Goal: Contribute content

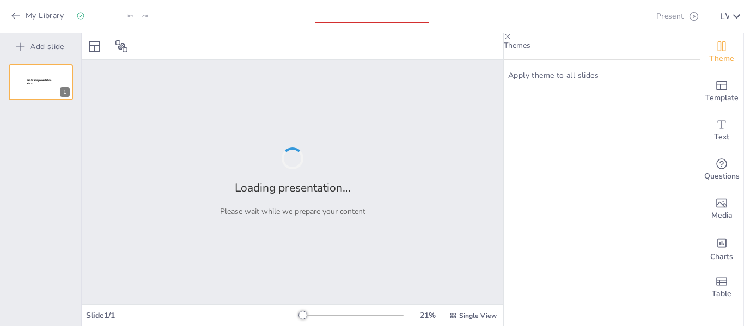
type input "Desarrollo Sostenible y Educación: Implementación del Proyecto 'Verde que Inspi…"
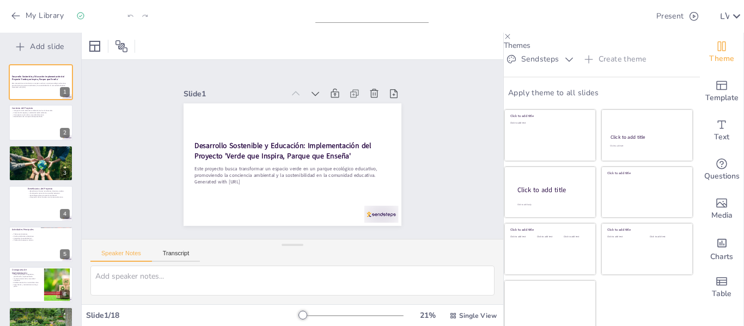
checkbox input "true"
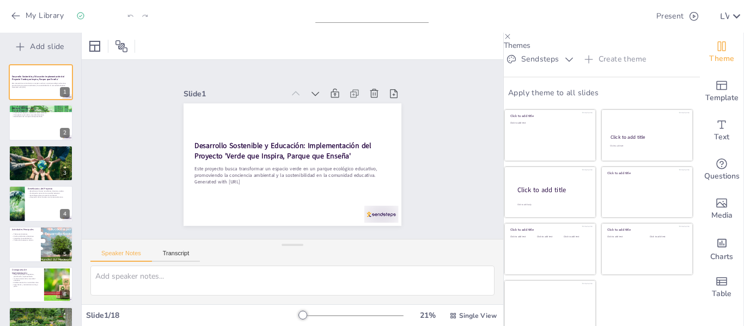
checkbox input "true"
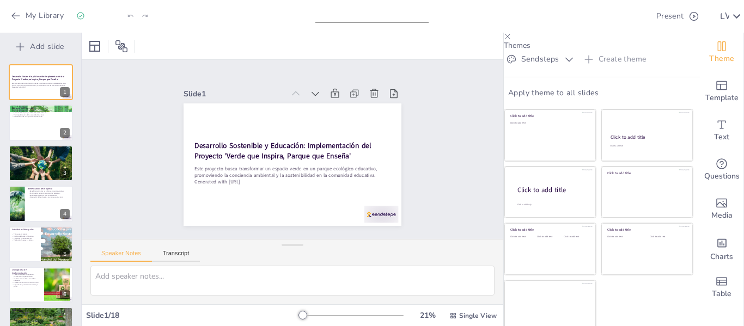
checkbox input "true"
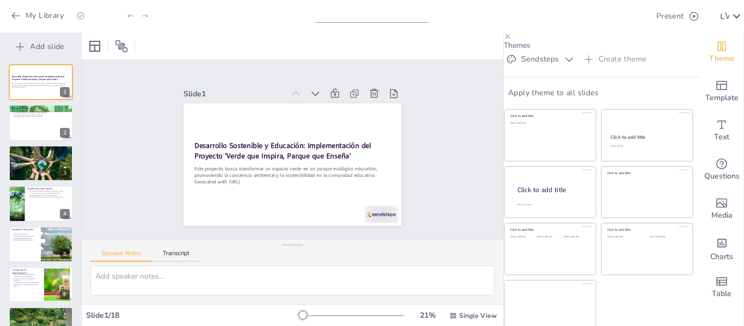
checkbox input "true"
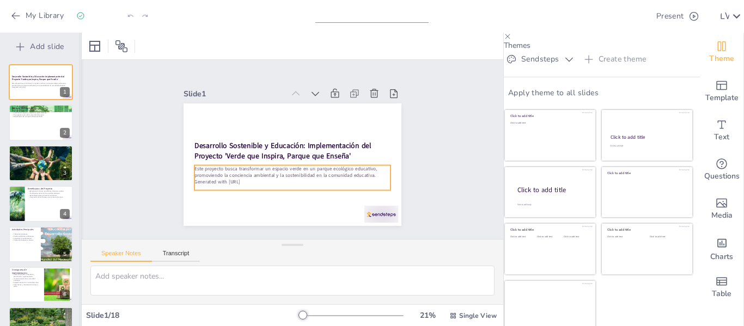
checkbox input "true"
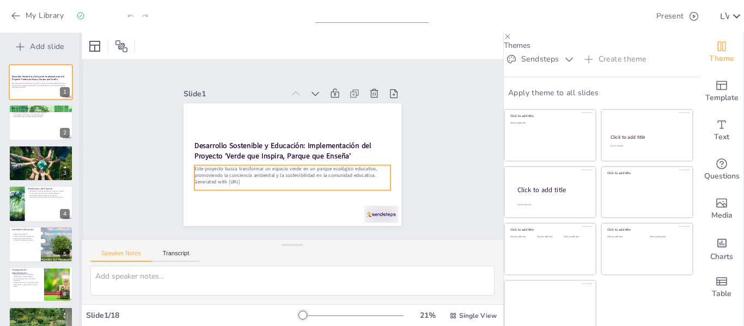
checkbox input "true"
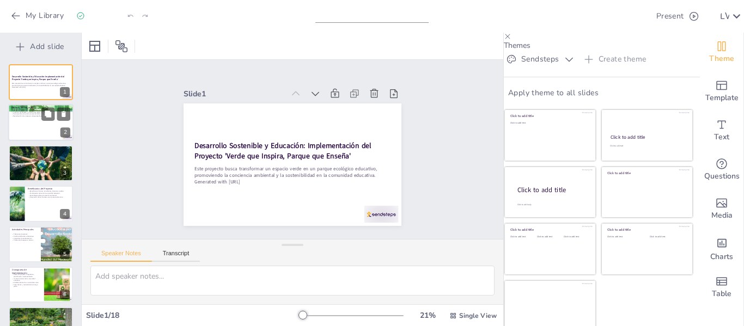
checkbox input "true"
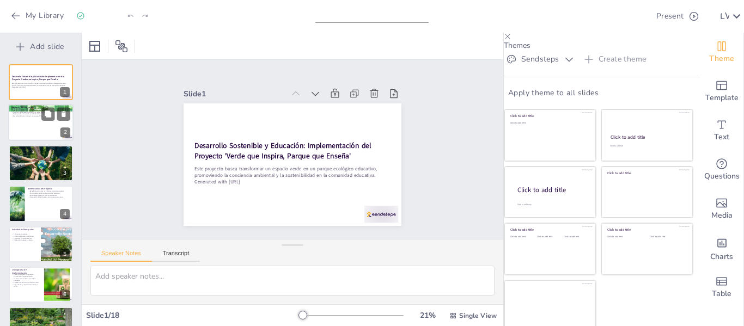
checkbox input "true"
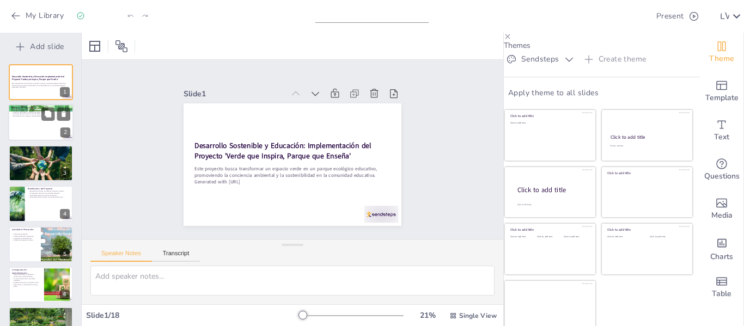
checkbox input "true"
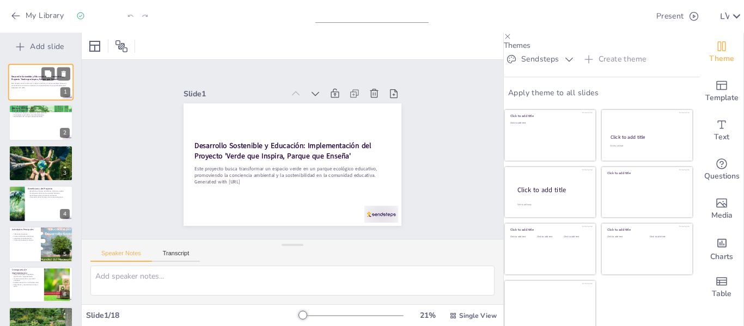
checkbox input "true"
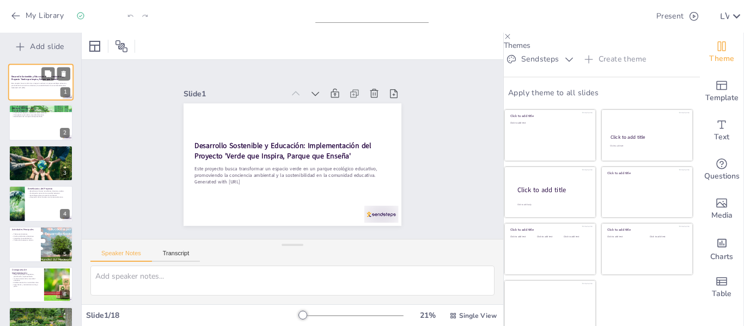
checkbox input "true"
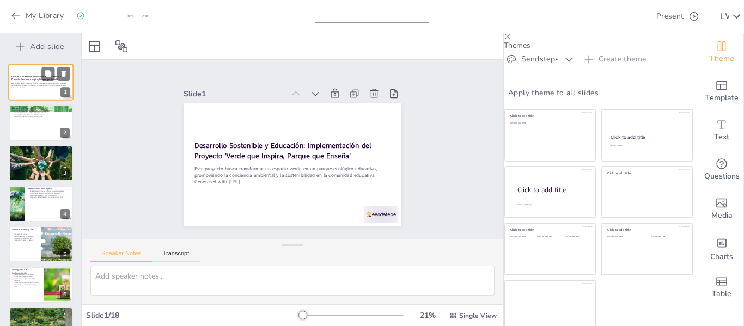
checkbox input "true"
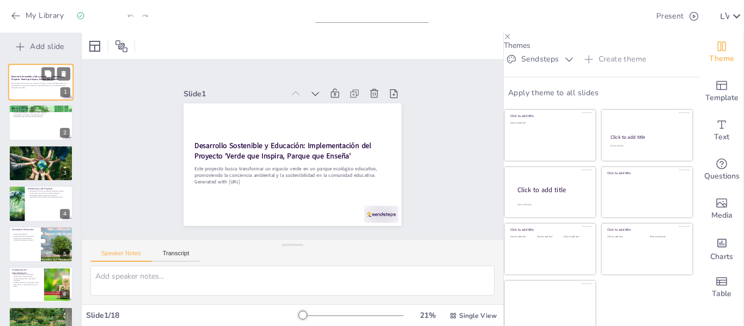
checkbox input "true"
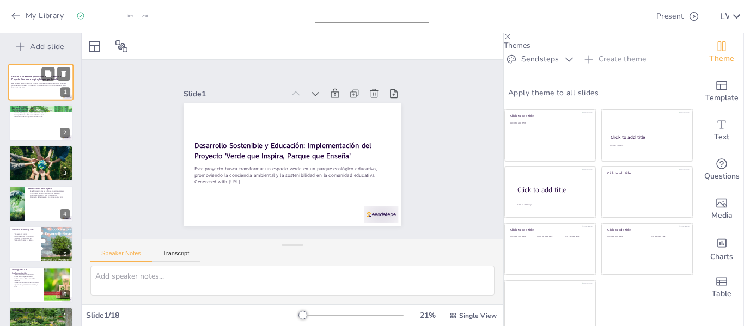
checkbox input "true"
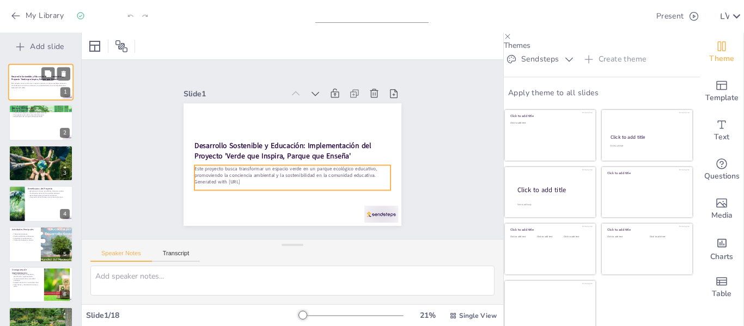
checkbox input "true"
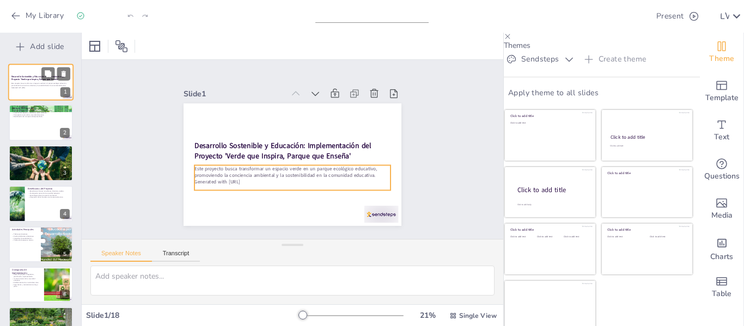
click at [47, 83] on p "Este proyecto busca transformar un espacio verde en un parque ecológico educati…" at bounding box center [40, 85] width 59 height 4
checkbox input "true"
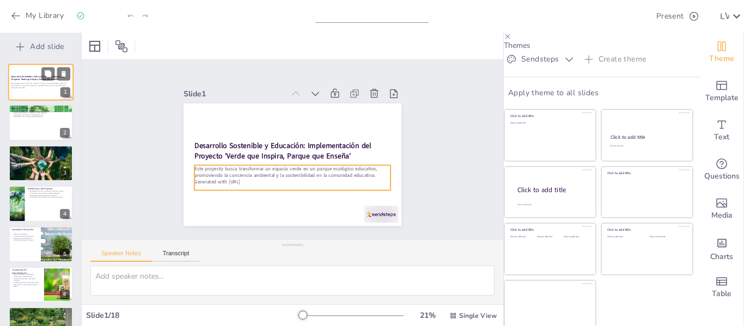
checkbox input "true"
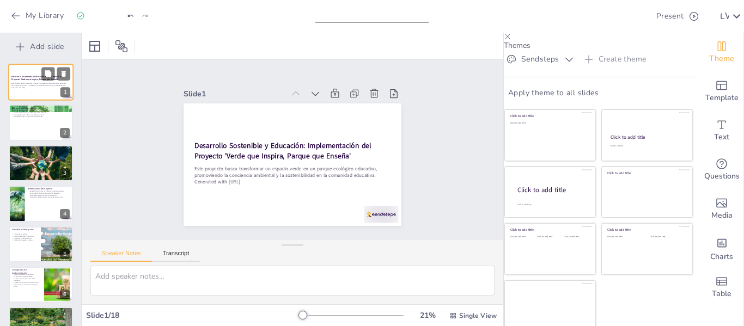
checkbox input "true"
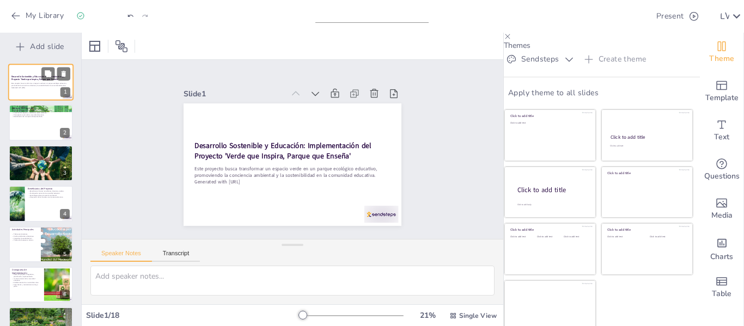
checkbox input "true"
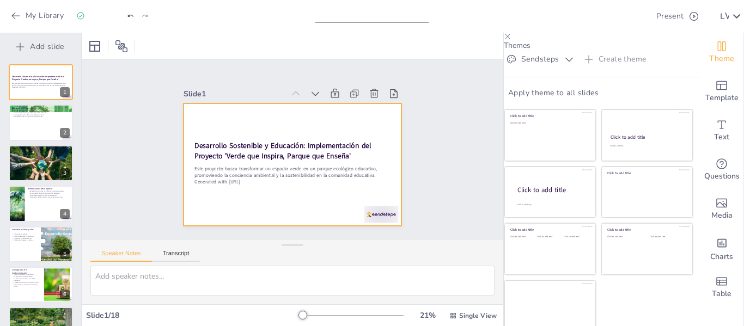
checkbox input "true"
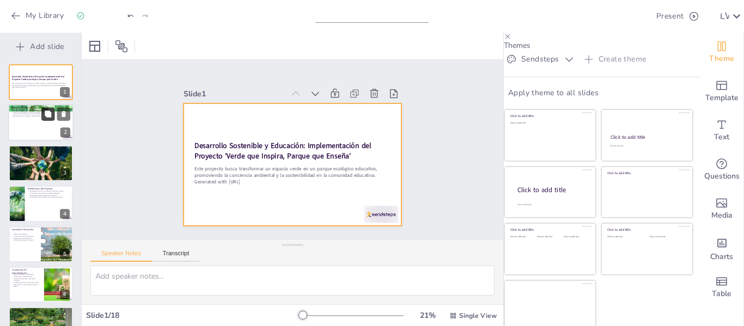
checkbox input "true"
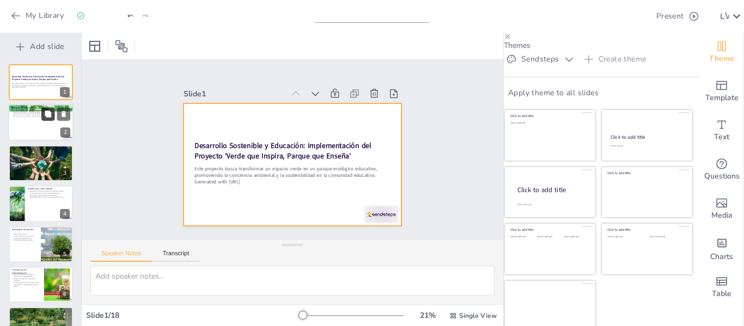
checkbox input "true"
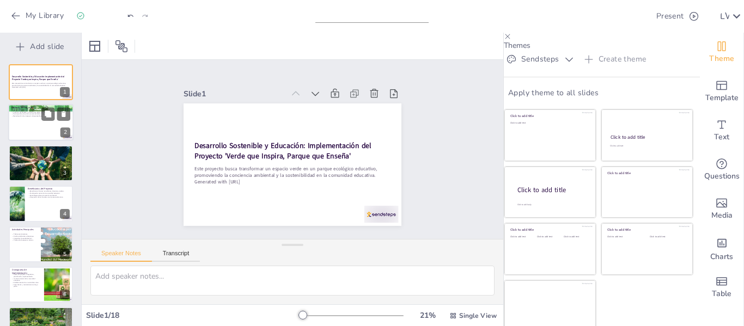
checkbox input "true"
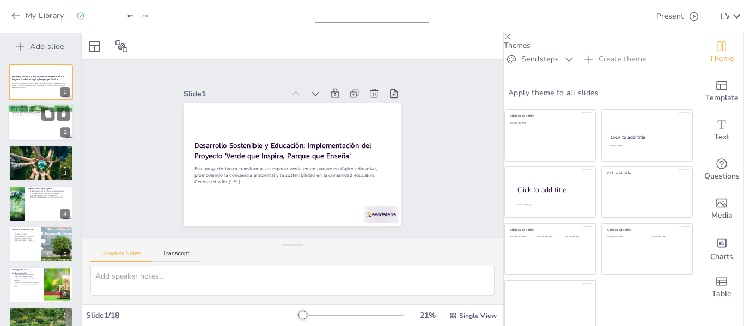
click at [47, 121] on div at bounding box center [40, 123] width 65 height 37
type textarea "Lo ipsumdolors am co adipiscin elitseddo ei te incididun utlabor et dolorem ali…"
checkbox input "true"
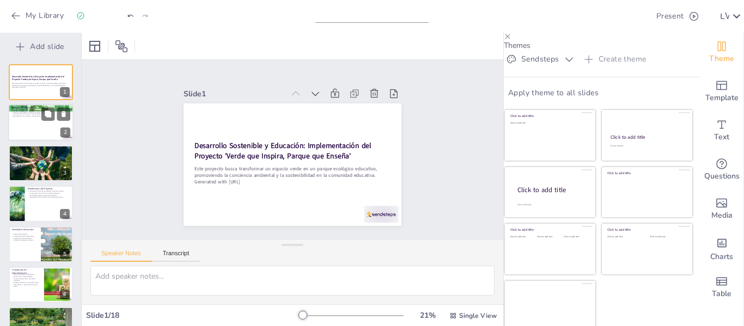
checkbox input "true"
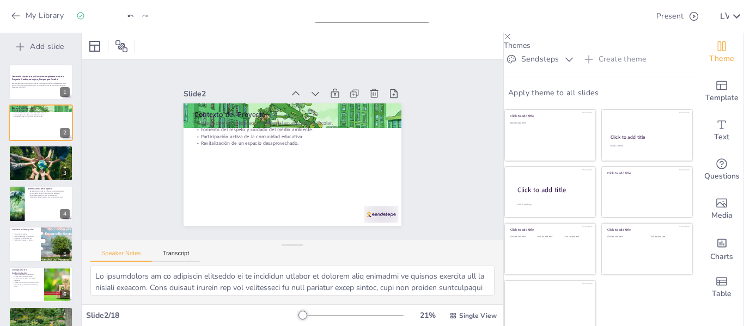
checkbox input "true"
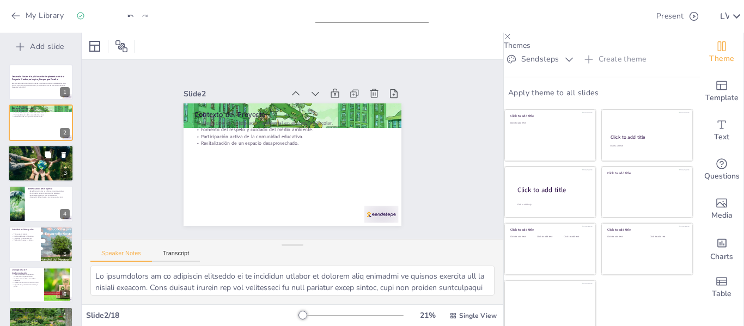
checkbox input "true"
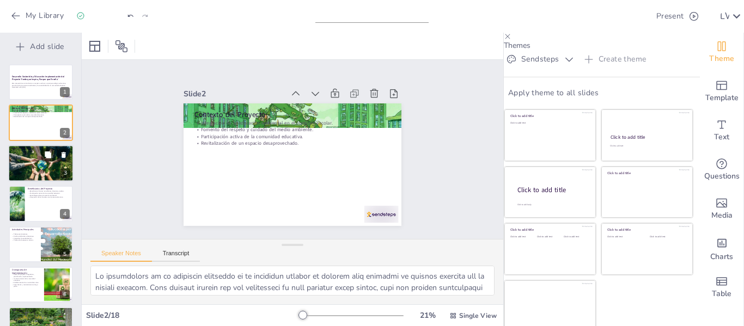
checkbox input "true"
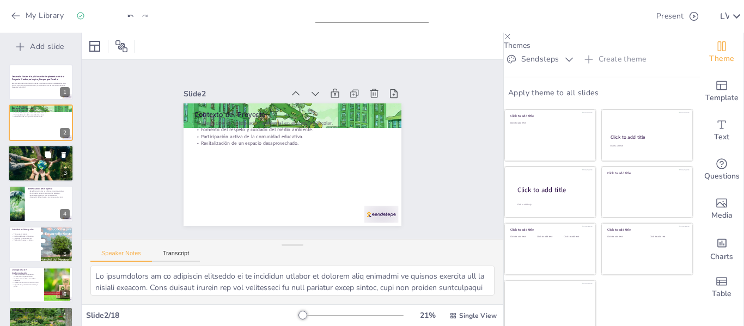
checkbox input "true"
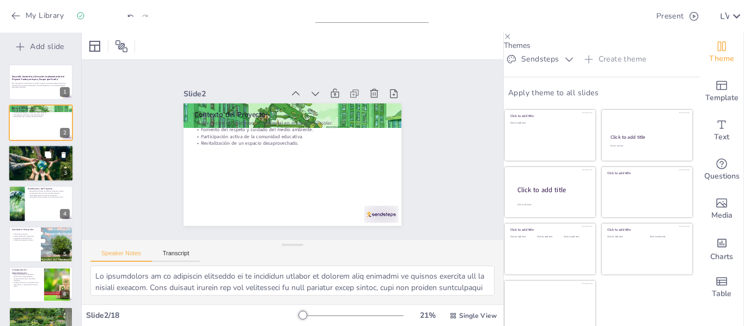
checkbox input "true"
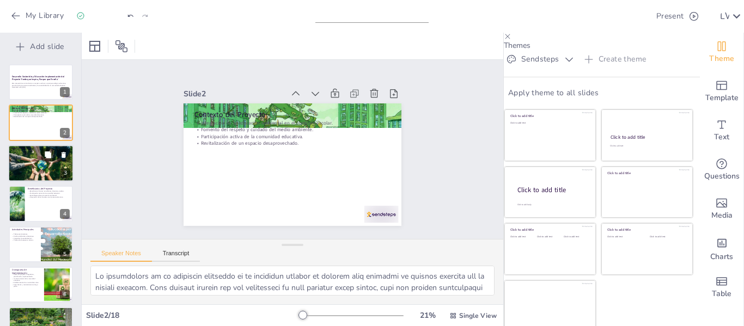
checkbox input "true"
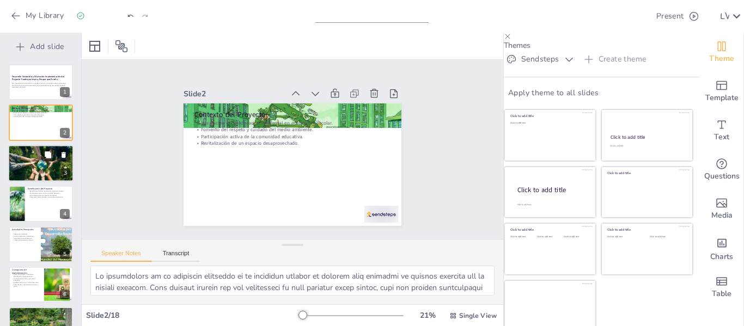
checkbox input "true"
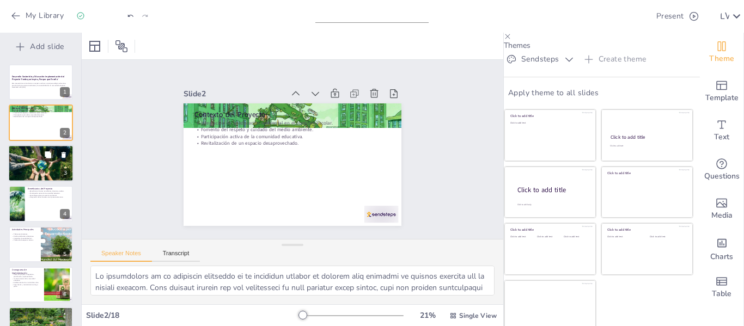
checkbox input "true"
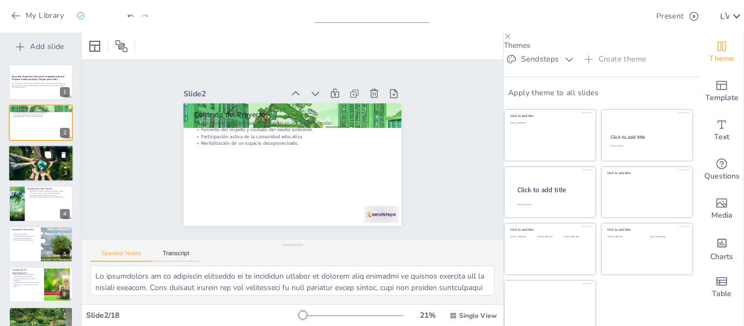
click at [41, 163] on div at bounding box center [40, 163] width 65 height 42
type textarea "Fomentar la conciencia ambiental es uno de los objetivos más importantes del pr…"
checkbox input "true"
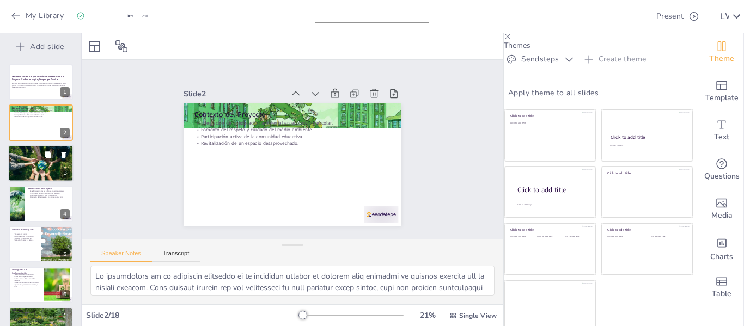
checkbox input "true"
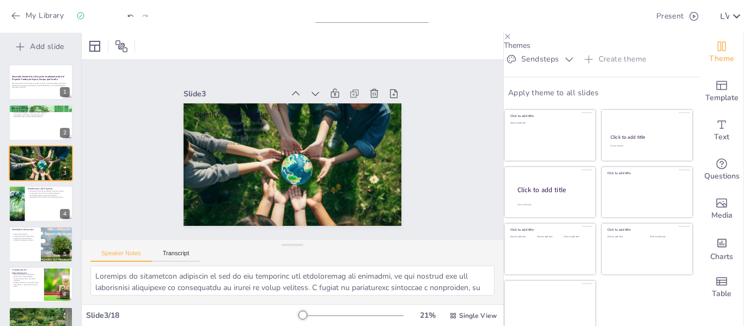
checkbox input "true"
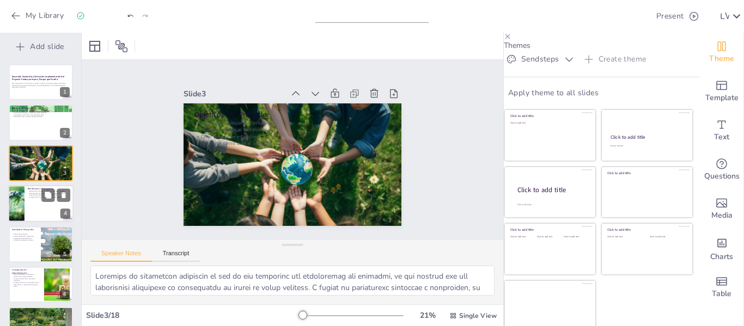
checkbox input "true"
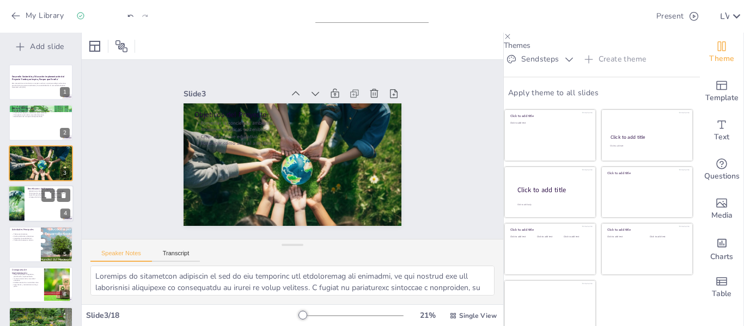
checkbox input "true"
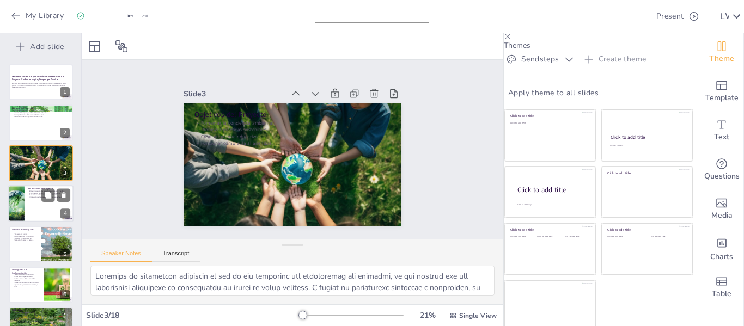
checkbox input "true"
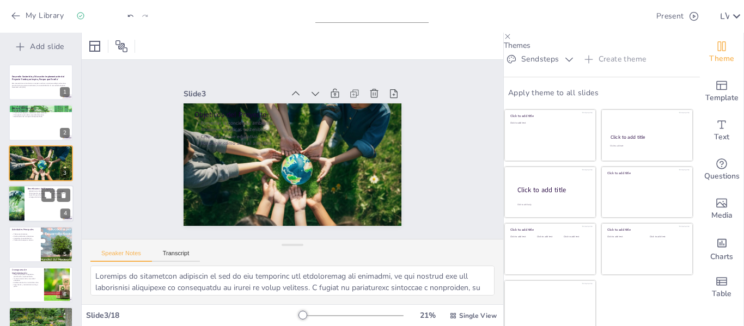
checkbox input "true"
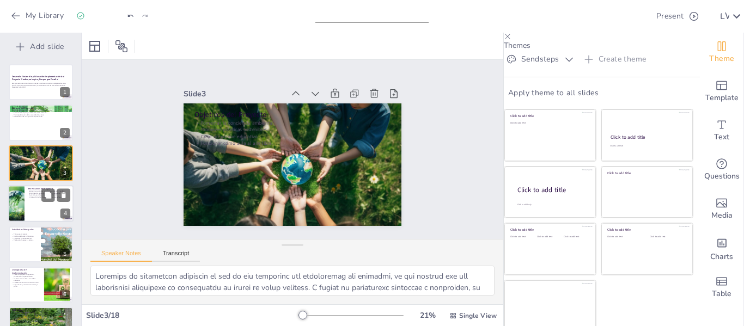
checkbox input "true"
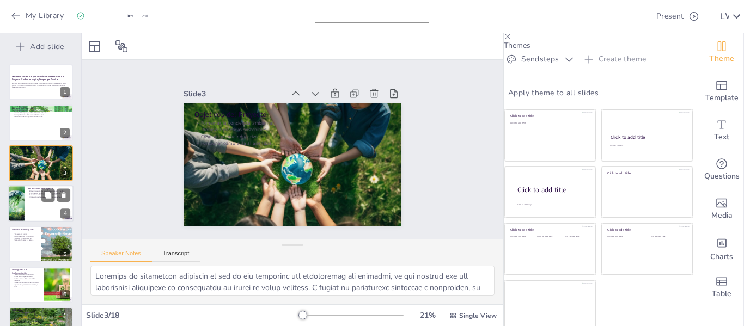
click at [40, 194] on p "Aprendizaje sobre conservación ambiental." at bounding box center [49, 195] width 42 height 2
type textarea "Identificar a los beneficiarios directos del proyecto es esencial para medir su…"
checkbox input "true"
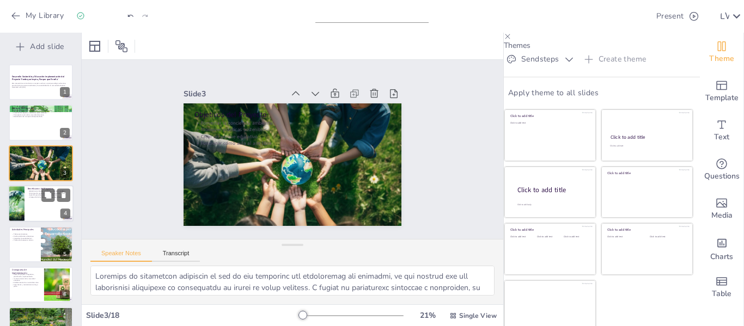
checkbox input "true"
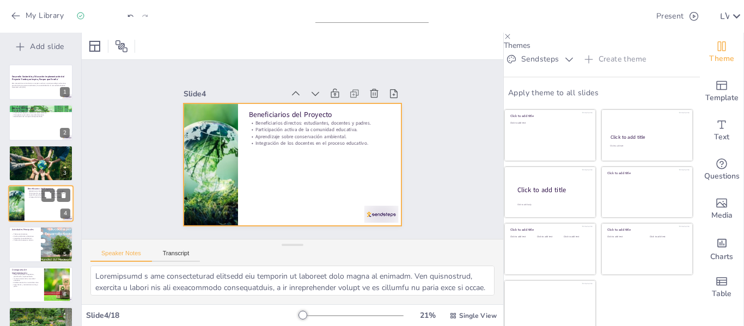
scroll to position [13, 0]
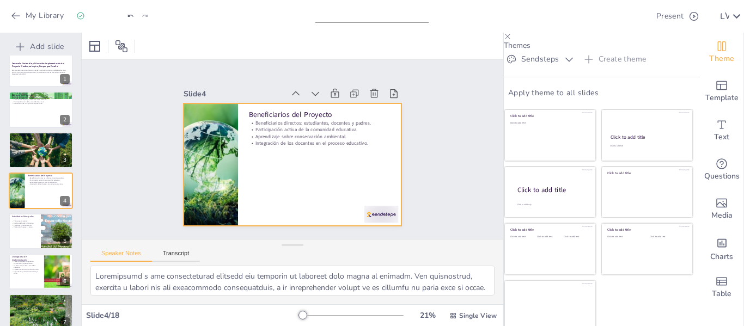
checkbox input "true"
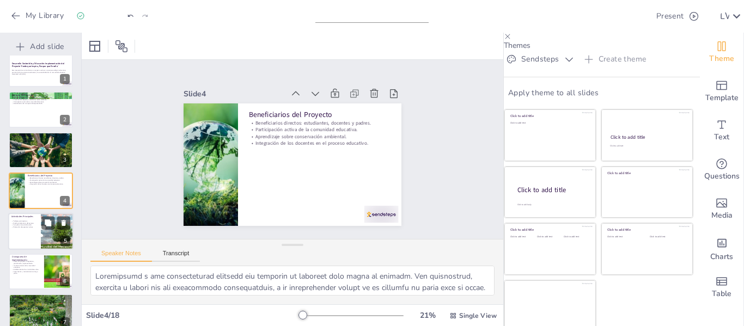
checkbox input "true"
click at [35, 226] on p "Campañas de sensibilización." at bounding box center [24, 225] width 26 height 2
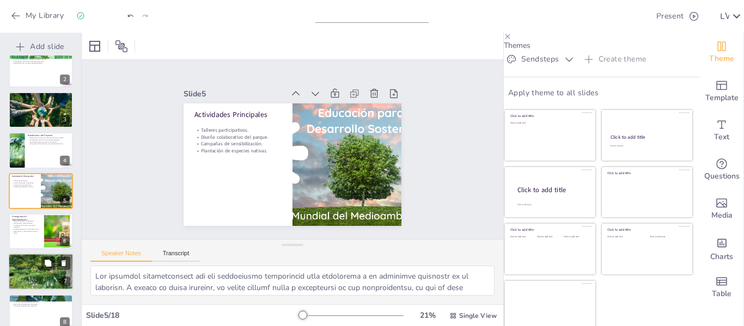
click at [36, 267] on div at bounding box center [40, 271] width 65 height 65
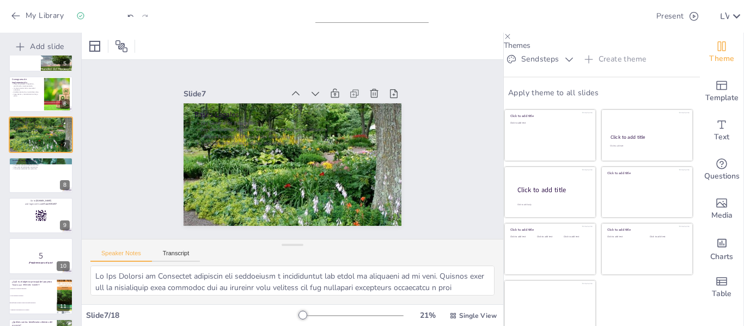
scroll to position [202, 0]
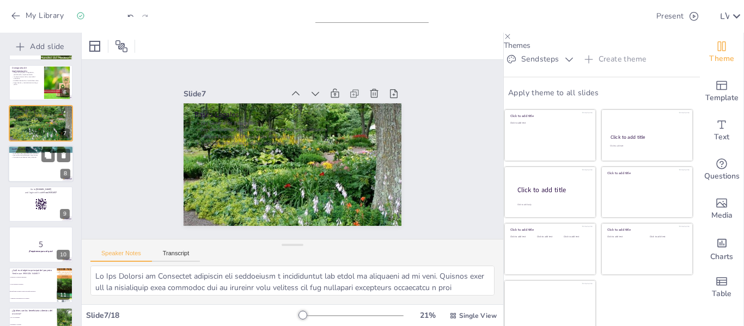
click at [38, 173] on div at bounding box center [40, 163] width 65 height 37
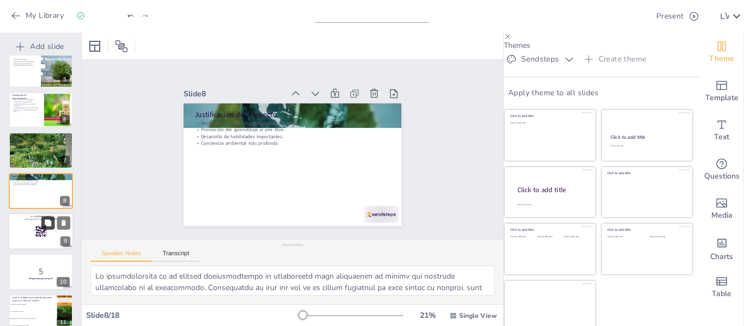
click at [47, 228] on button at bounding box center [47, 222] width 13 height 13
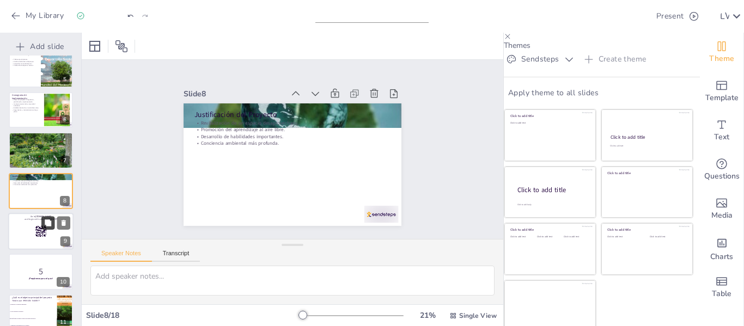
scroll to position [256, 0]
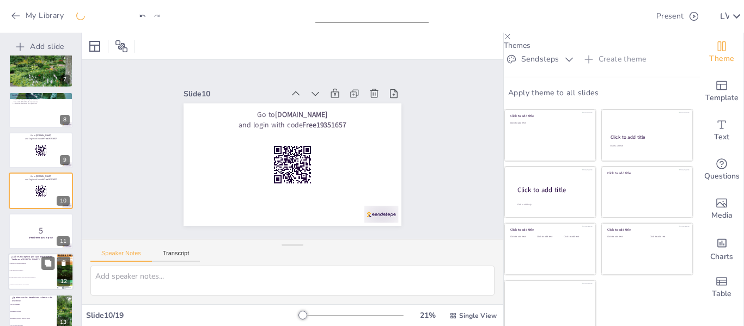
click at [46, 274] on li "Crear un espacio recreativo" at bounding box center [32, 271] width 49 height 7
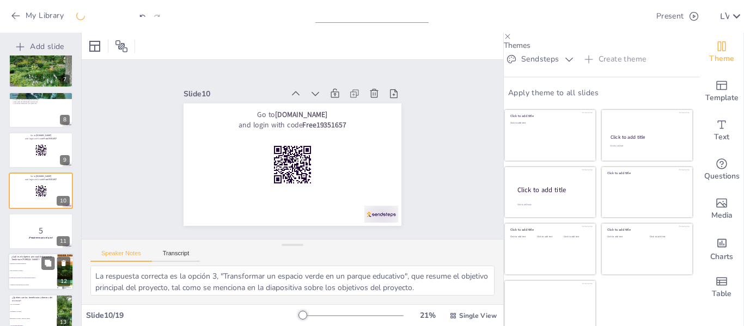
scroll to position [337, 0]
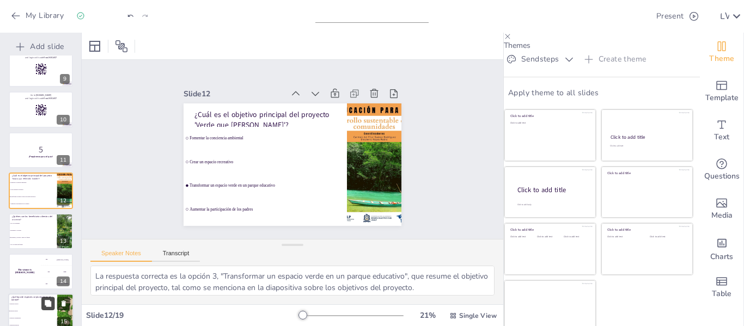
click at [45, 309] on button at bounding box center [47, 303] width 13 height 13
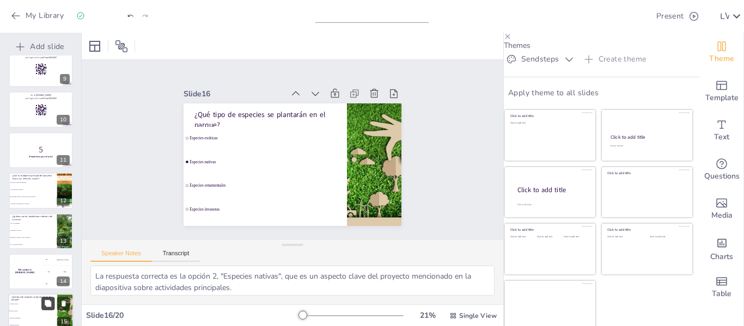
scroll to position [499, 0]
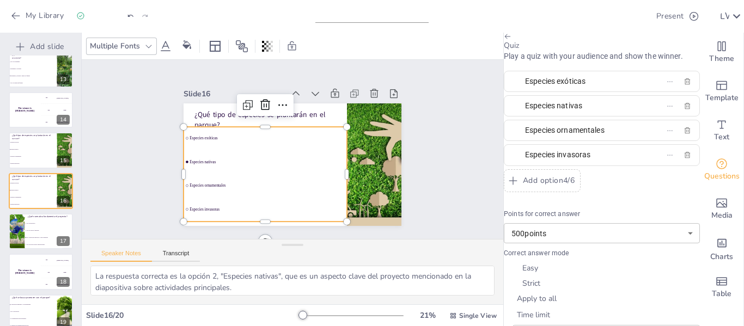
click at [247, 148] on ul "Especies exóticas Especies nativas Especies ornamentales Especies invasoras" at bounding box center [325, 131] width 180 height 127
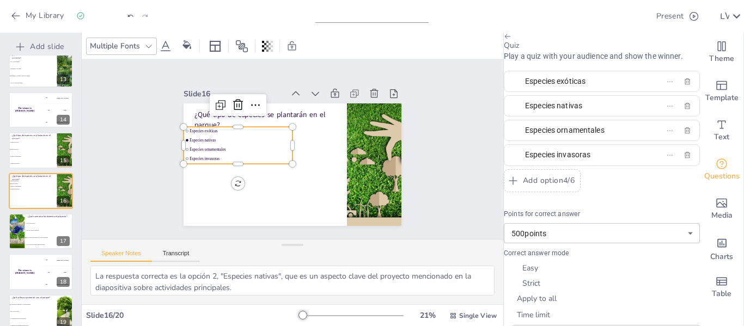
click at [288, 148] on li "Especies ornamentales" at bounding box center [292, 94] width 8 height 109
click at [291, 148] on li "Especies ornamentales" at bounding box center [344, 132] width 106 height 41
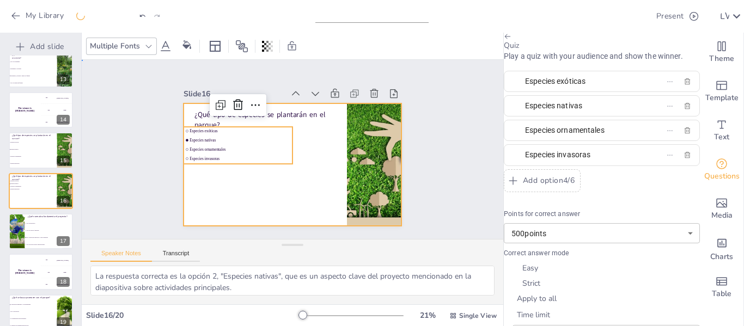
click at [265, 184] on div at bounding box center [278, 143] width 200 height 249
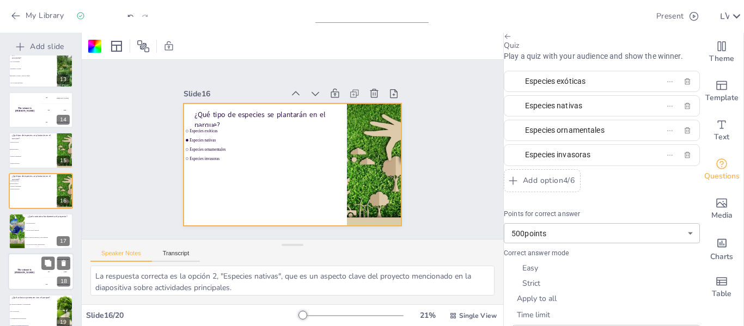
click at [45, 285] on div "300 Niels" at bounding box center [57, 284] width 33 height 12
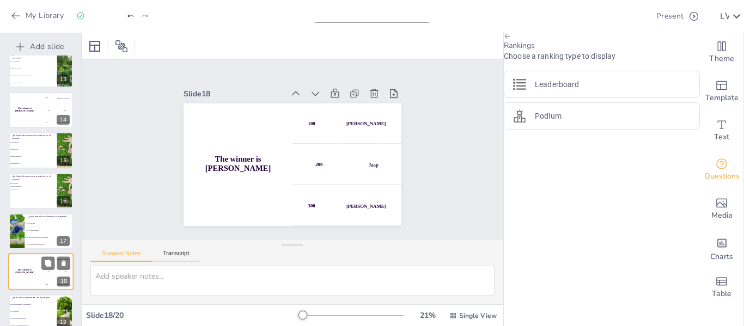
scroll to position [553, 0]
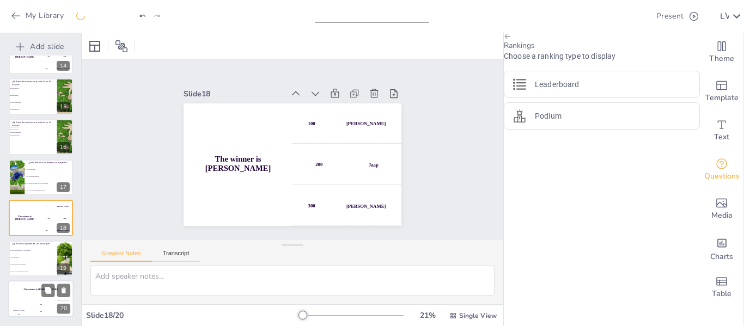
click at [41, 313] on div "200" at bounding box center [41, 312] width 22 height 12
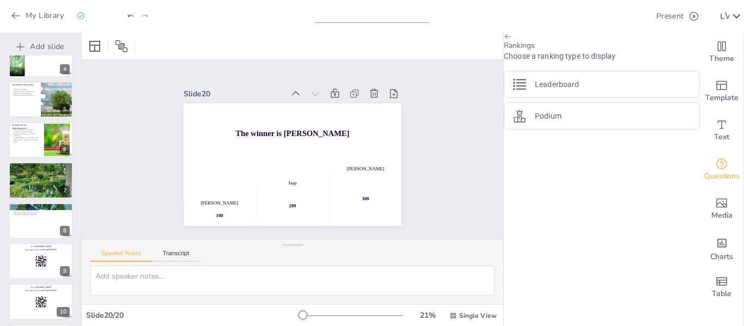
scroll to position [0, 0]
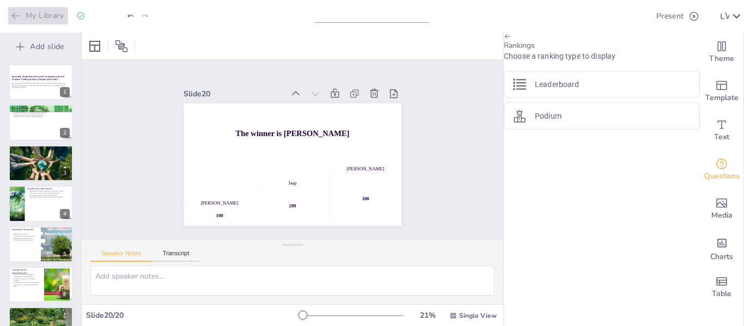
click at [55, 17] on button "My Library" at bounding box center [38, 15] width 60 height 17
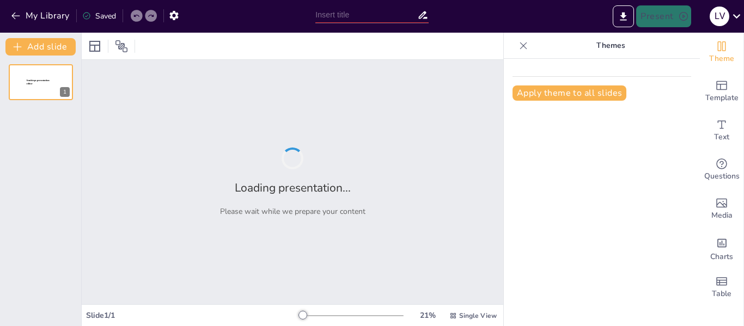
type input "Desarrollo Sostenible y Educación: Implementación del Proyecto 'Verde que Inspi…"
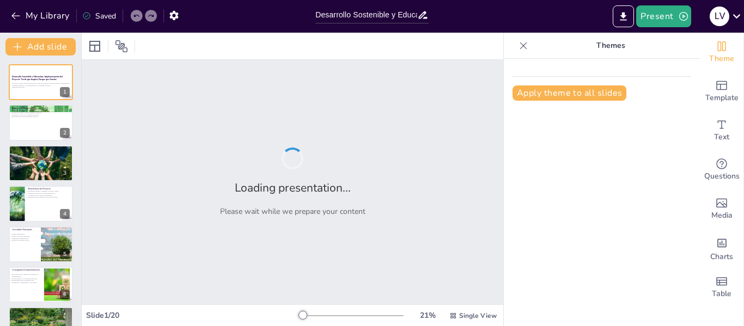
checkbox input "true"
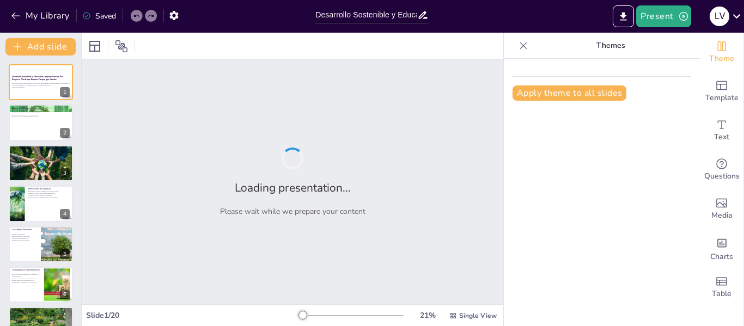
checkbox input "true"
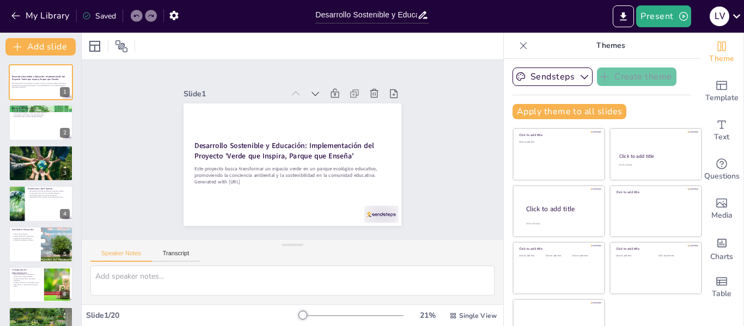
click at [515, 42] on div at bounding box center [523, 45] width 17 height 17
checkbox input "true"
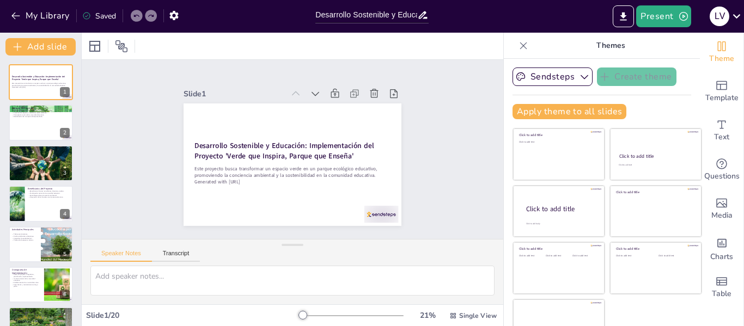
checkbox input "true"
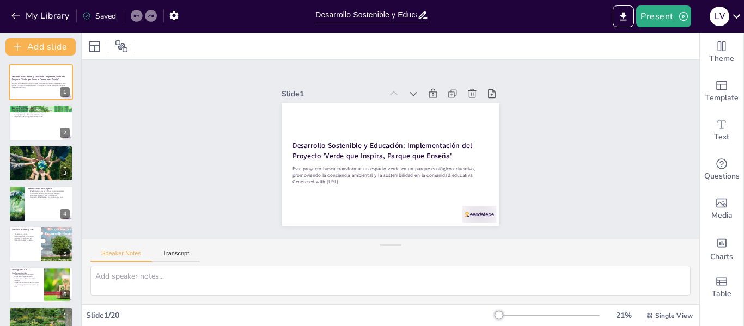
checkbox input "true"
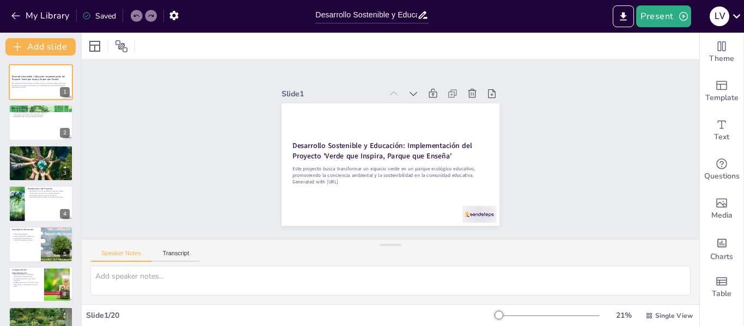
checkbox input "true"
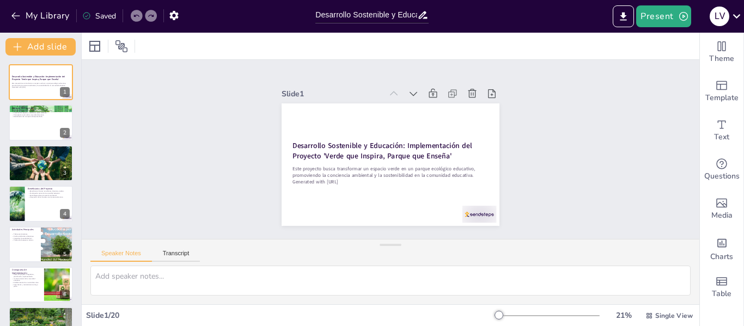
checkbox input "true"
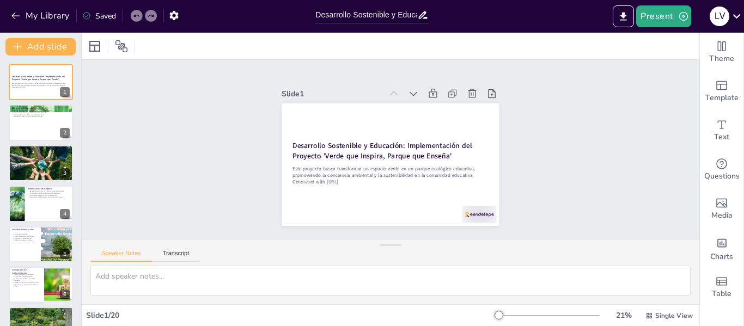
checkbox input "true"
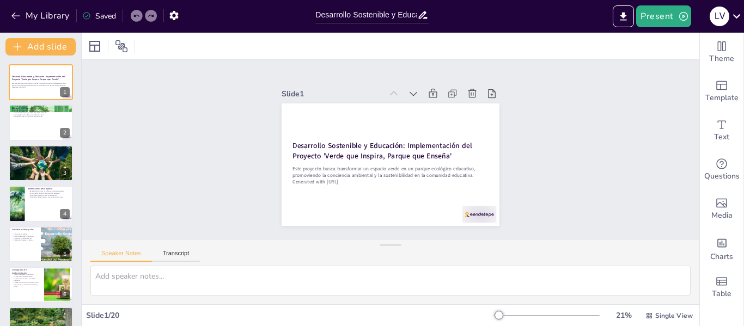
checkbox input "true"
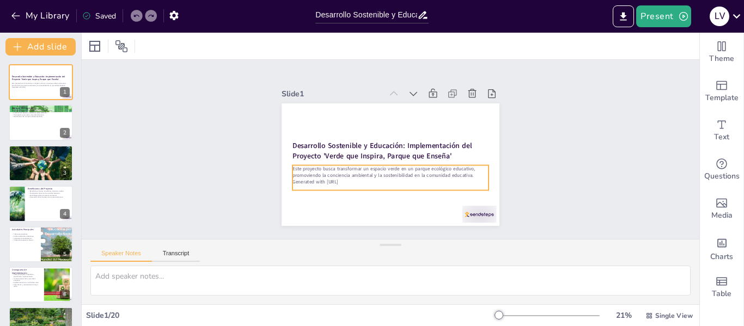
checkbox input "true"
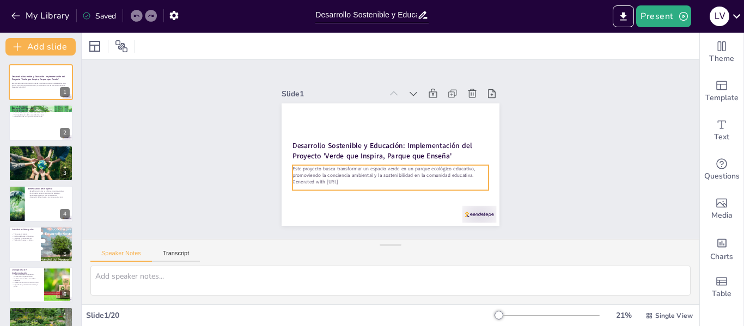
checkbox input "true"
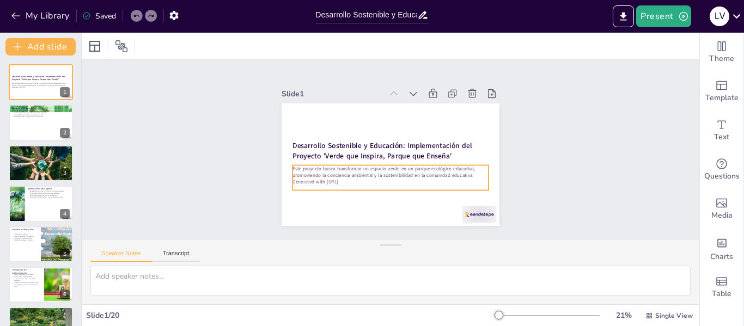
checkbox input "true"
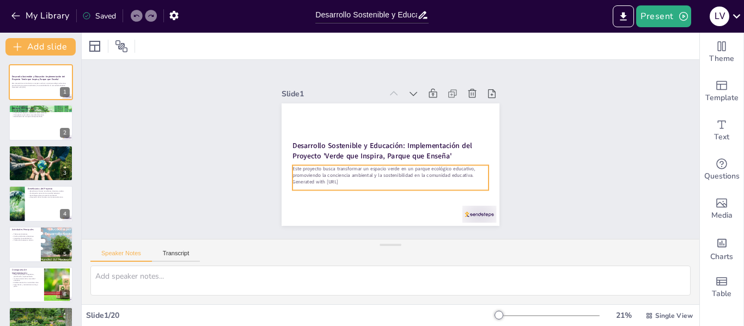
checkbox input "true"
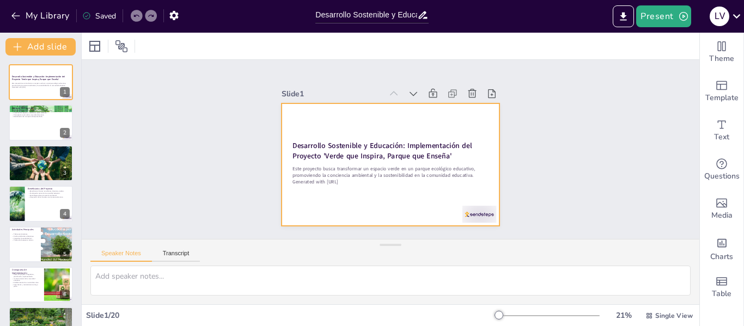
checkbox input "true"
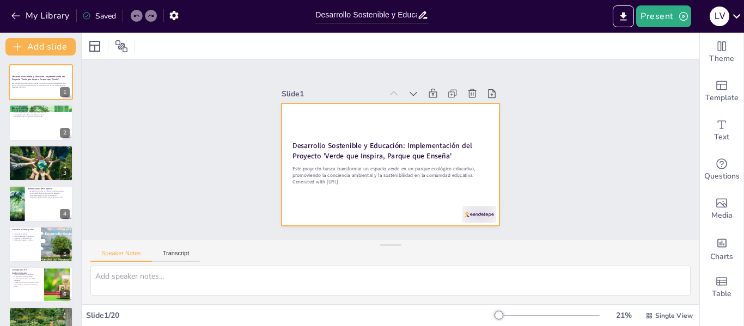
checkbox input "true"
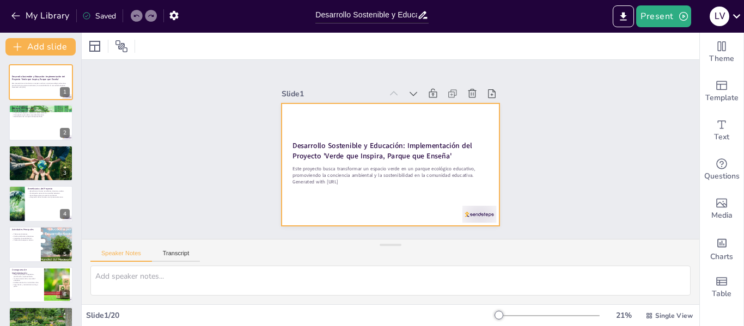
checkbox input "true"
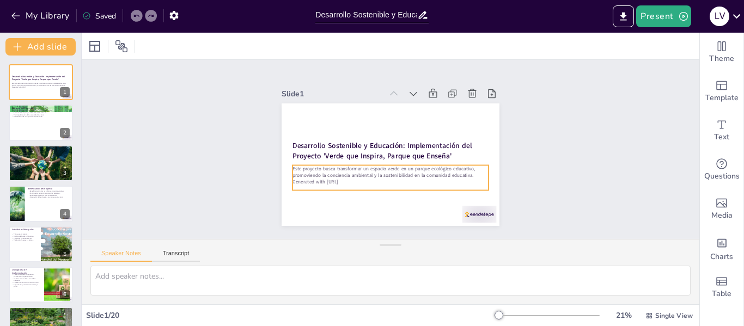
checkbox input "true"
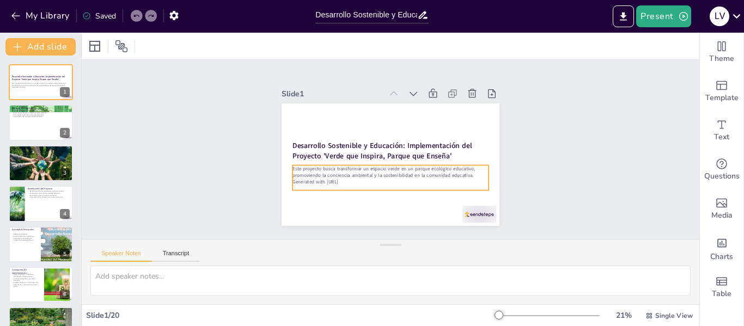
checkbox input "true"
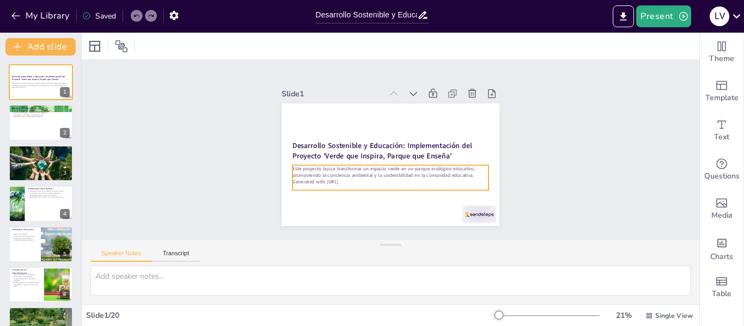
checkbox input "true"
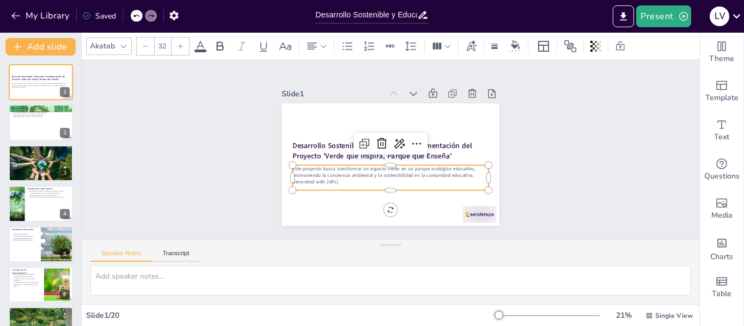
click at [385, 175] on p "Este proyecto busca transformar un espacio verde en un parque ecológico educati…" at bounding box center [368, 152] width 34 height 197
checkbox input "true"
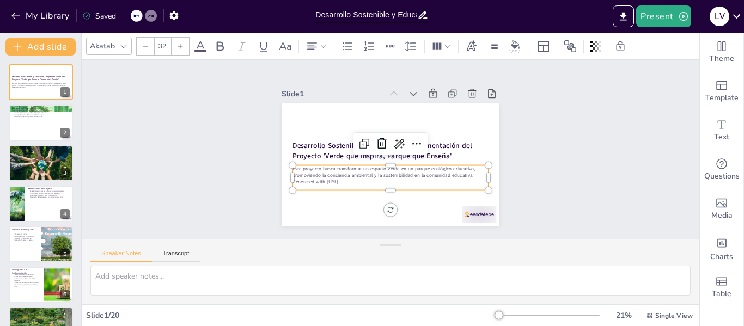
checkbox input "true"
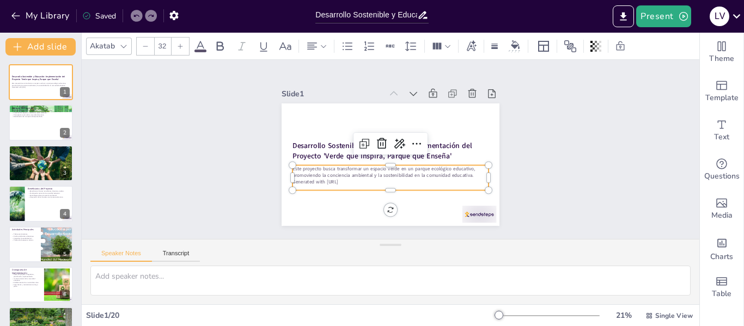
checkbox input "true"
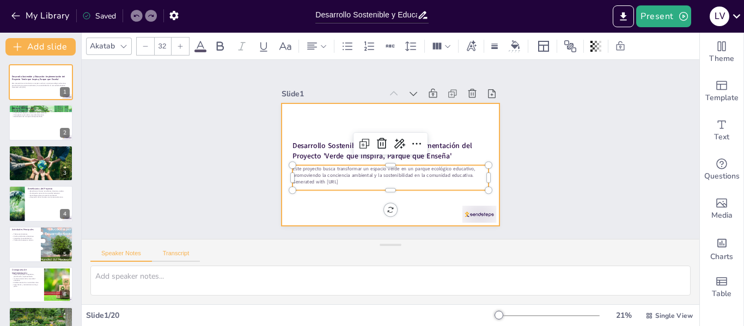
checkbox input "true"
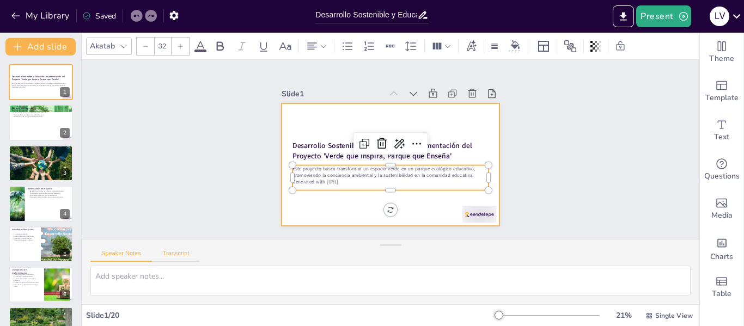
checkbox input "true"
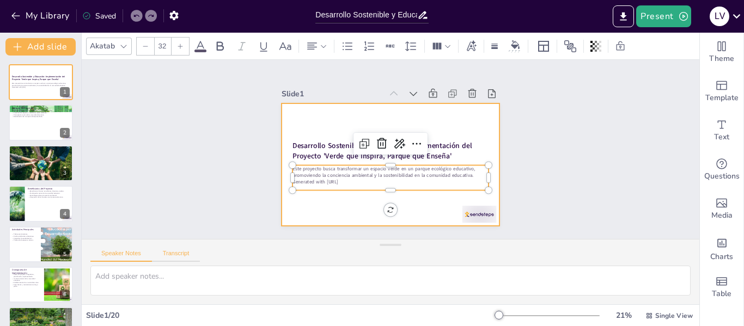
checkbox input "true"
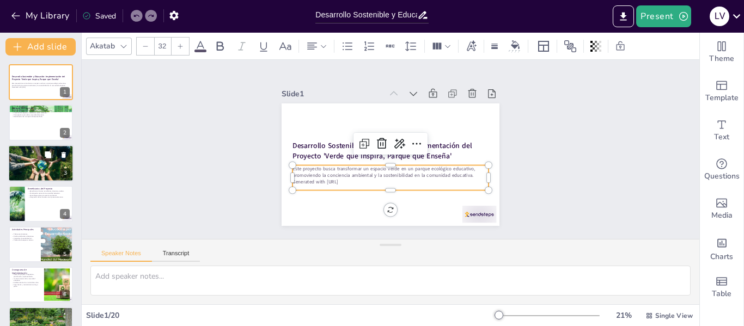
checkbox input "true"
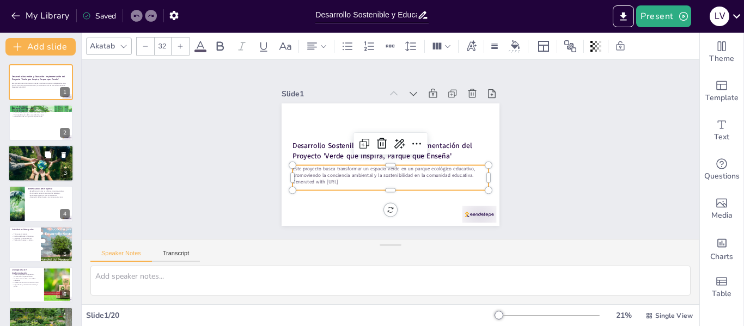
checkbox input "true"
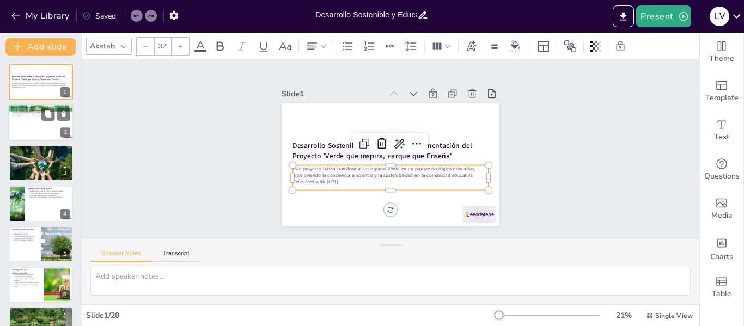
checkbox input "true"
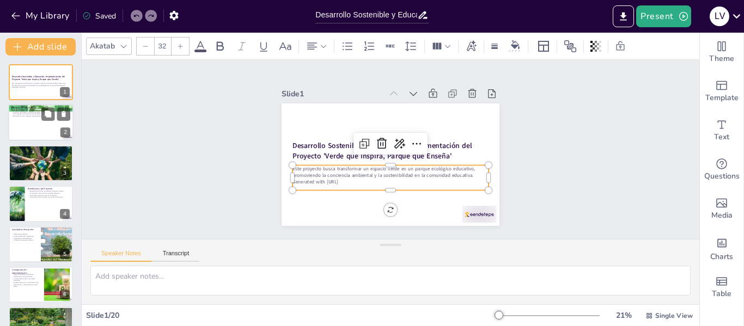
checkbox input "true"
click at [46, 134] on div at bounding box center [40, 123] width 65 height 37
type textarea "Lo ipsumdolors am co adipiscin elitseddo ei te incididun utlabor et dolorem ali…"
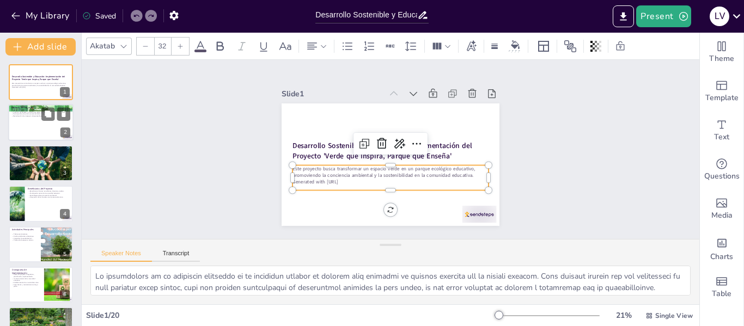
checkbox input "true"
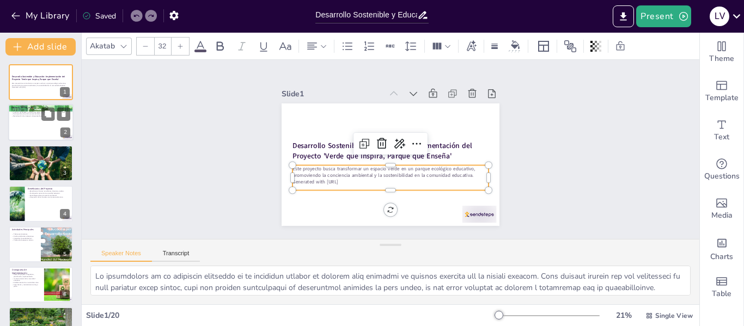
checkbox input "true"
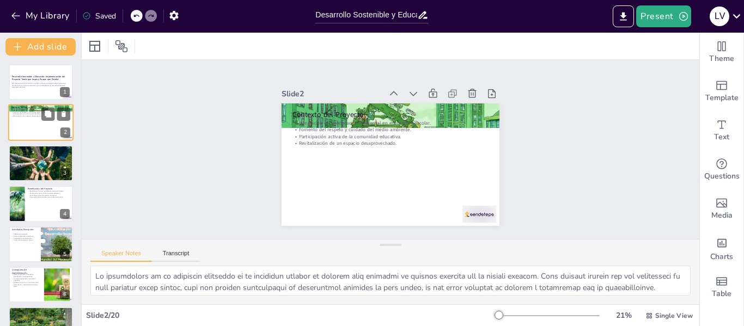
click at [46, 134] on div at bounding box center [40, 123] width 65 height 37
checkbox input "true"
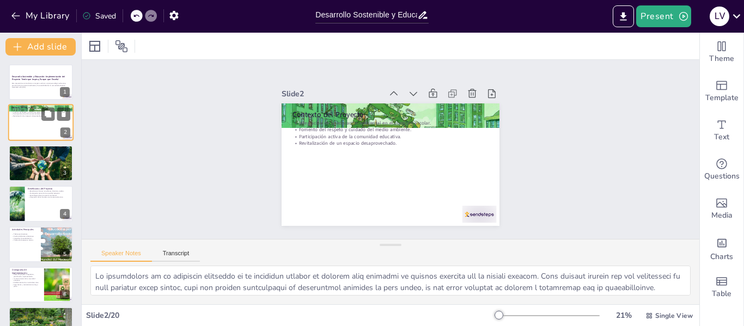
checkbox input "true"
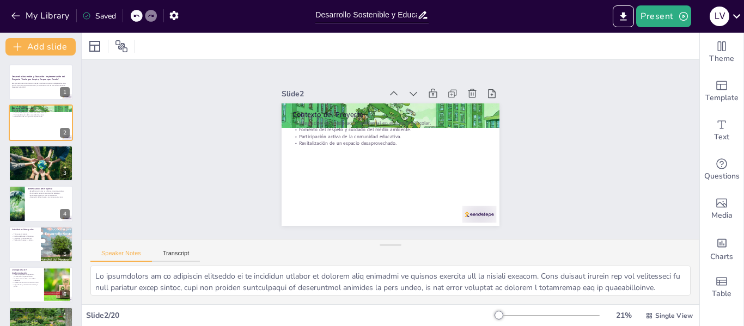
checkbox input "true"
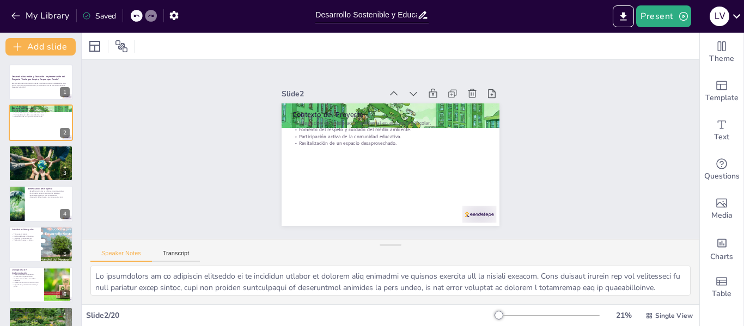
checkbox input "true"
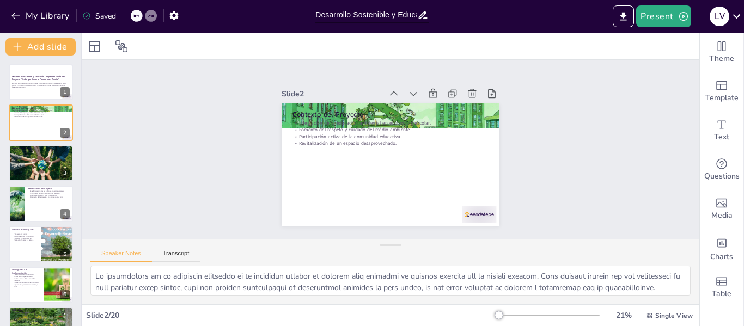
checkbox input "true"
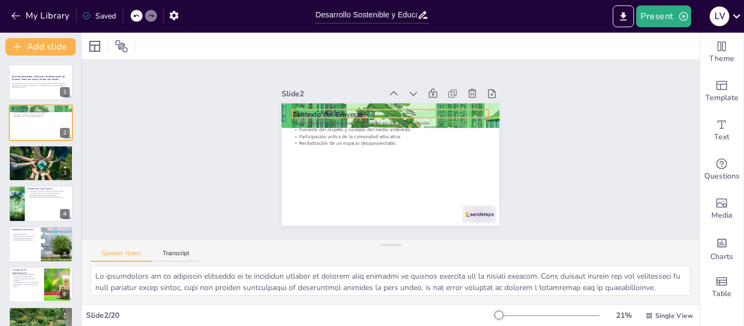
checkbox input "true"
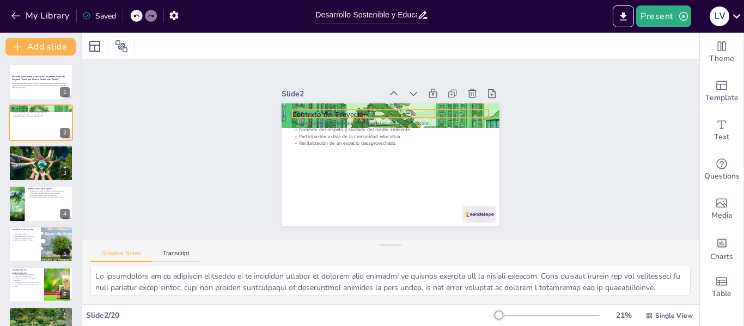
checkbox input "true"
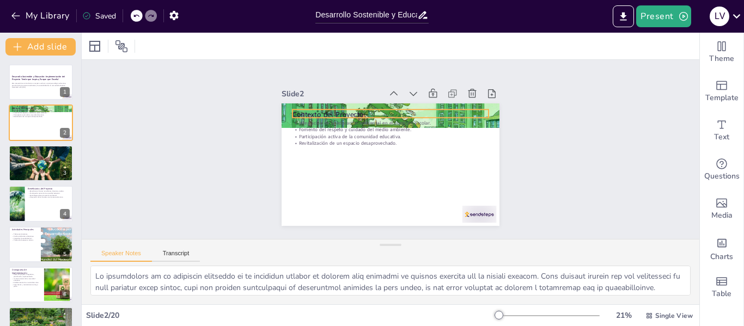
checkbox input "true"
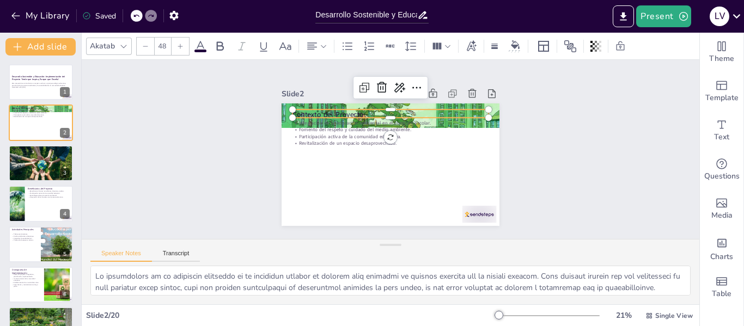
click at [328, 113] on div "Contexto del Proyecto Integración de la educación ambiental en el currículo esc…" at bounding box center [375, 152] width 165 height 239
checkbox input "true"
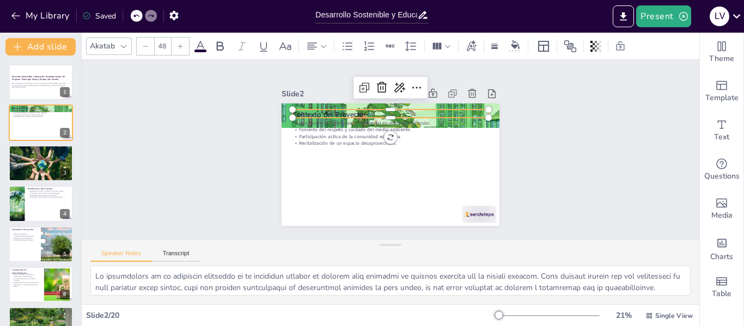
checkbox input "true"
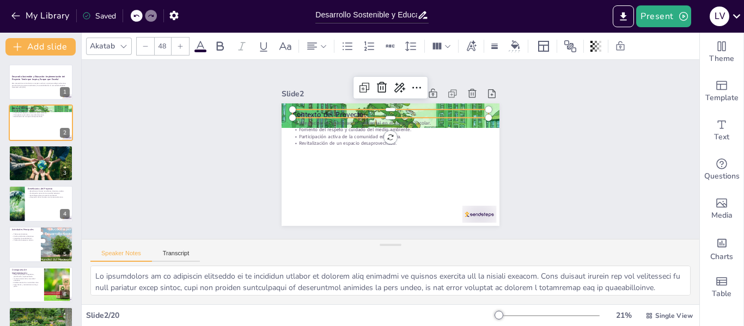
checkbox input "true"
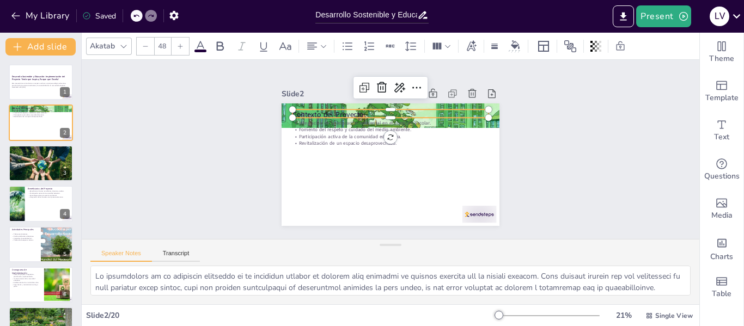
checkbox input "true"
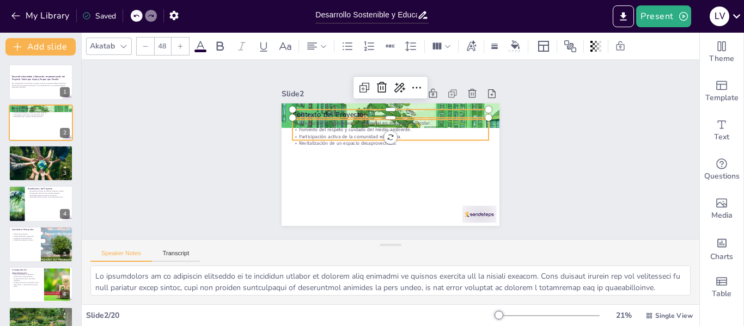
checkbox input "true"
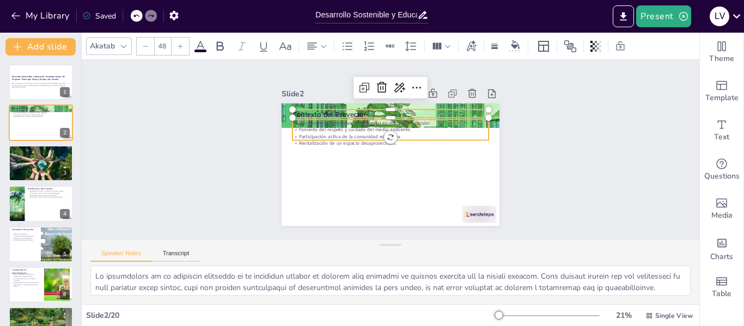
checkbox input "true"
type input "32"
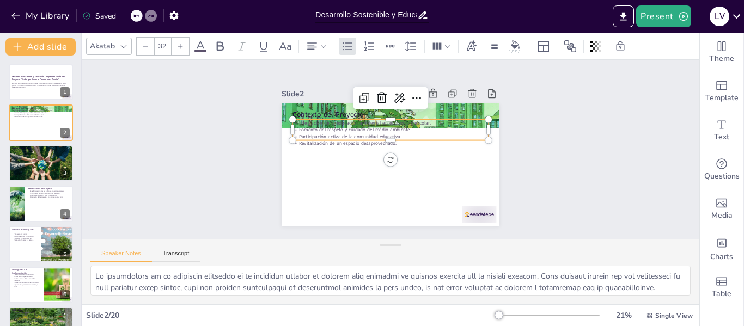
checkbox input "true"
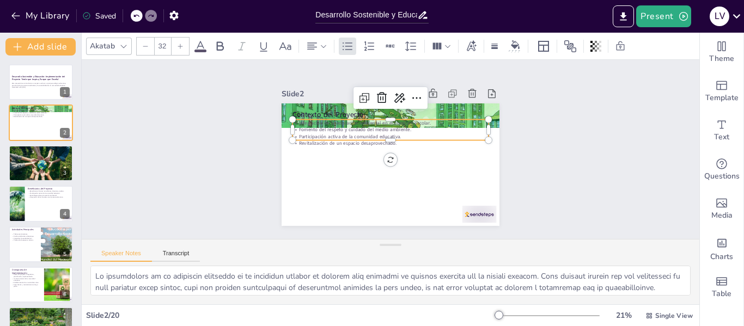
checkbox input "true"
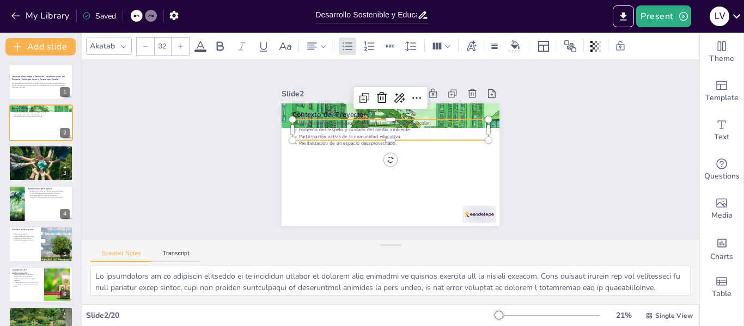
checkbox input "true"
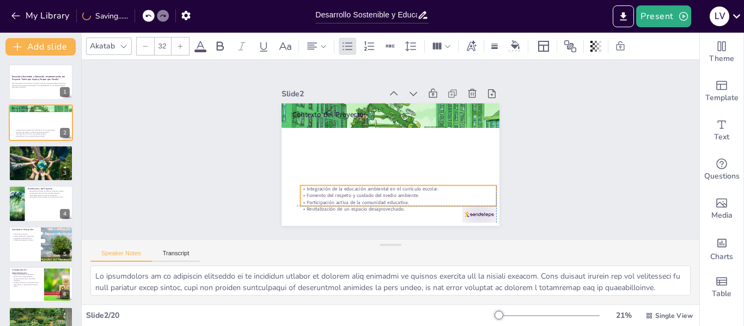
drag, startPoint x: 331, startPoint y: 129, endPoint x: 336, endPoint y: 195, distance: 66.6
click at [336, 195] on div "Integración de la educación ambiental en el currículo escolar. Fomento del resp…" at bounding box center [378, 197] width 190 height 105
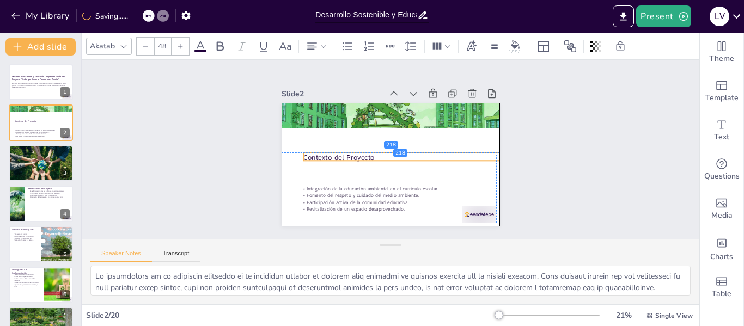
drag, startPoint x: 313, startPoint y: 110, endPoint x: 325, endPoint y: 153, distance: 44.5
click at [360, 153] on p "Contexto del Proyecto" at bounding box center [395, 137] width 70 height 190
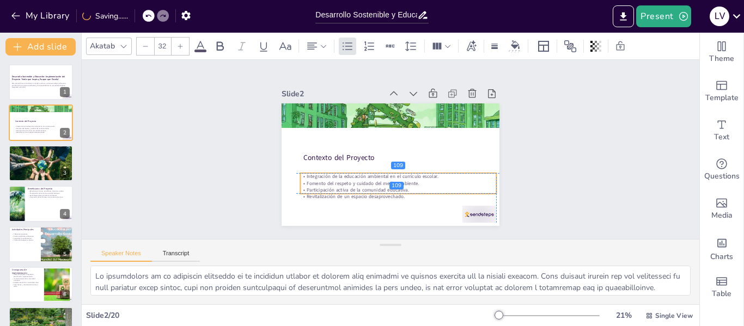
drag, startPoint x: 340, startPoint y: 197, endPoint x: 336, endPoint y: 188, distance: 9.5
click at [336, 188] on p "Participación activa de la comunidad educativa." at bounding box center [381, 190] width 182 height 86
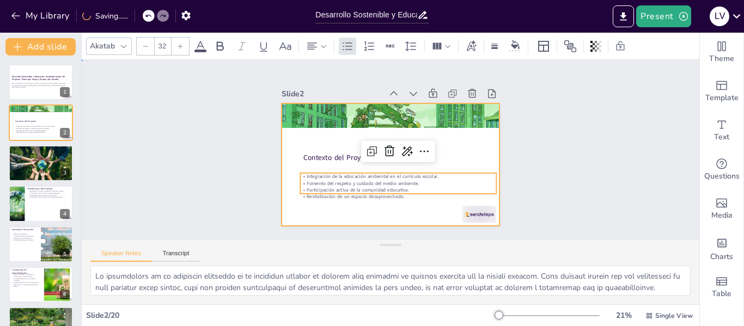
click at [441, 210] on div at bounding box center [376, 154] width 184 height 245
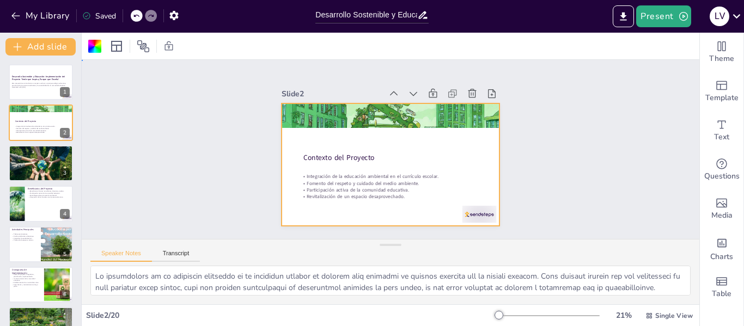
click at [239, 181] on div "Slide 1 Desarrollo Sostenible y Educación: Implementación del Proyecto 'Verde q…" at bounding box center [391, 150] width 304 height 642
